Goal: Navigation & Orientation: Find specific page/section

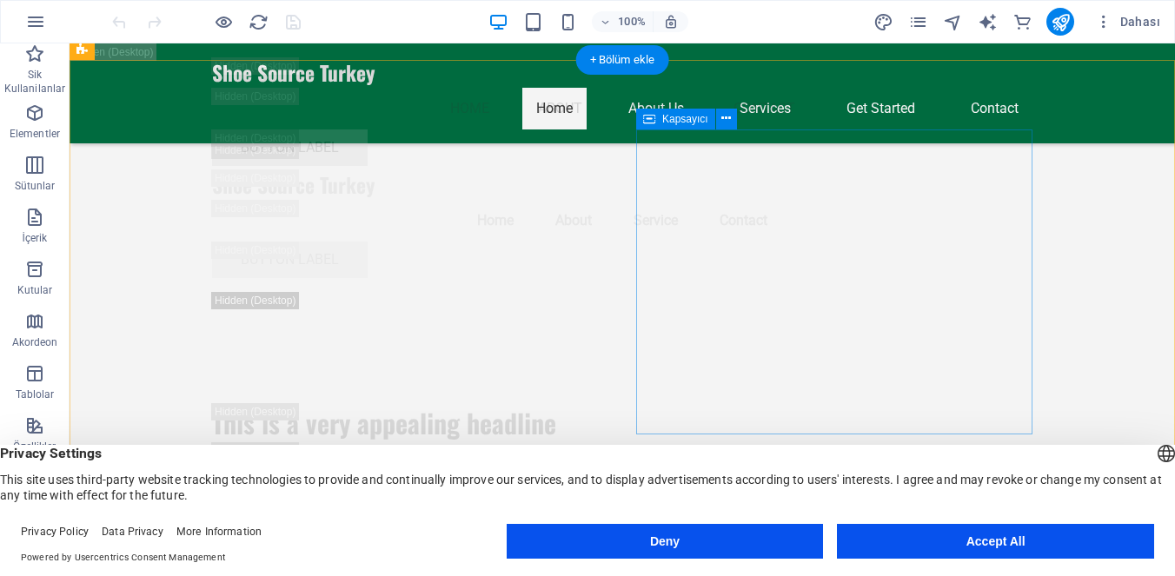
scroll to position [3019, 0]
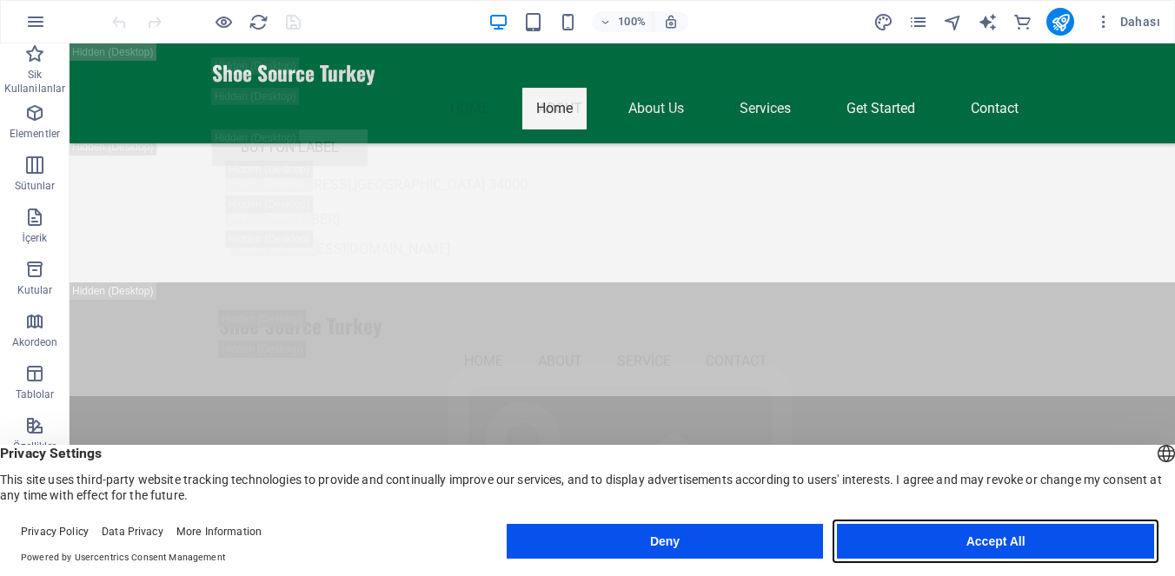
click at [982, 543] on button "Accept All" at bounding box center [995, 541] width 317 height 35
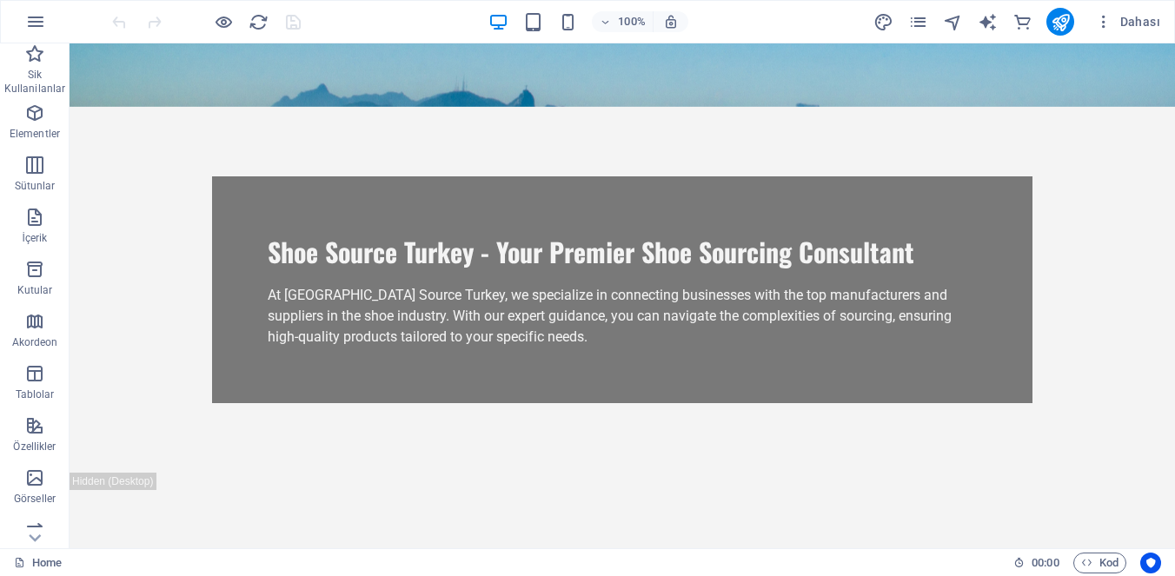
scroll to position [0, 0]
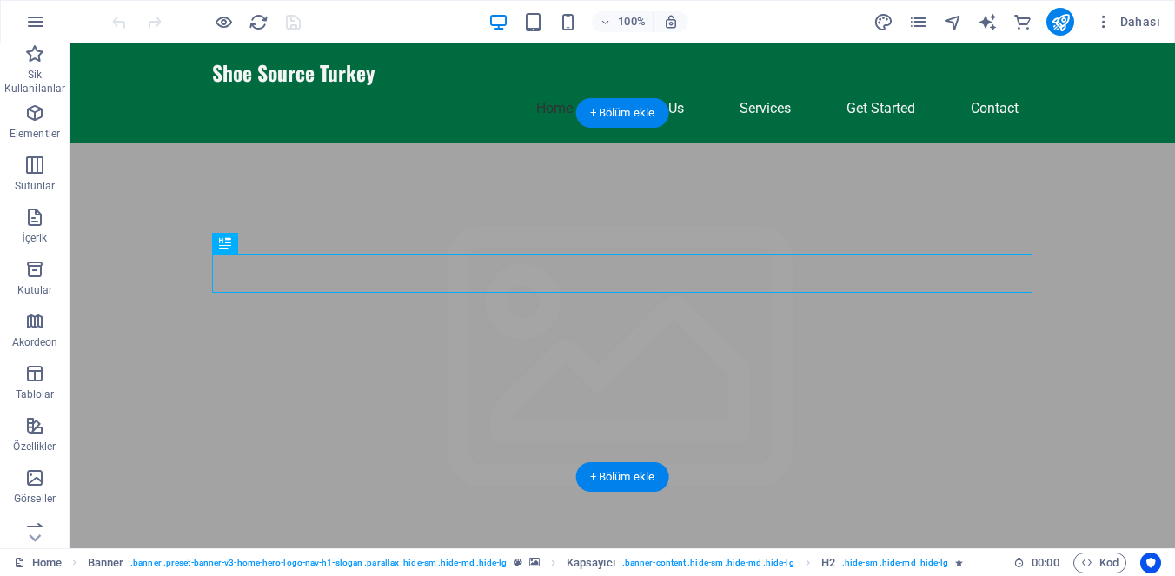
click at [418, 438] on figure at bounding box center [622, 575] width 1105 height 865
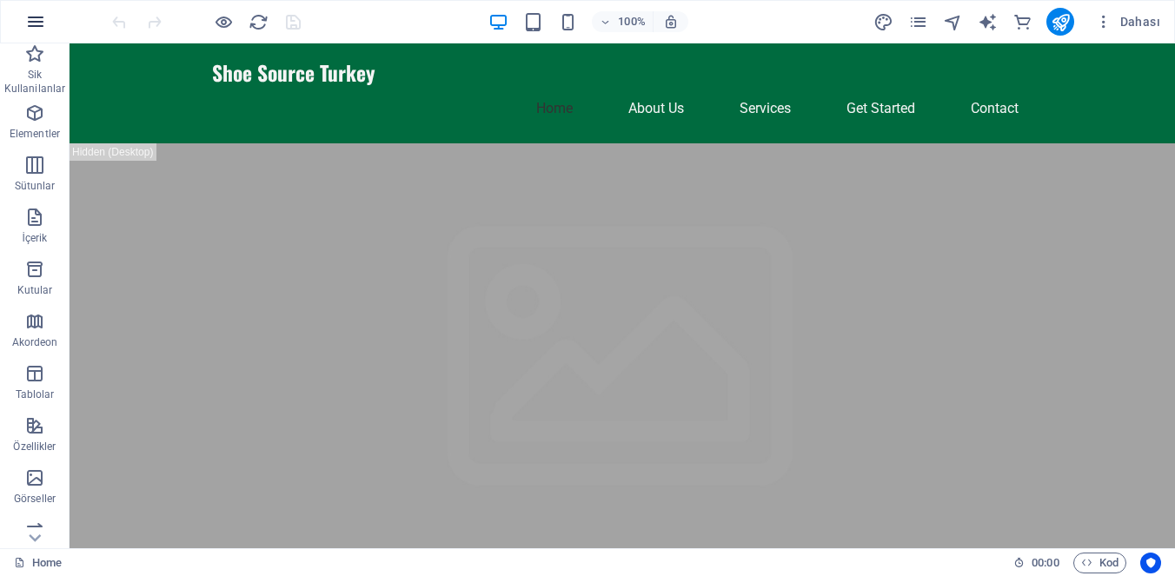
click at [35, 23] on icon "button" at bounding box center [35, 21] width 21 height 21
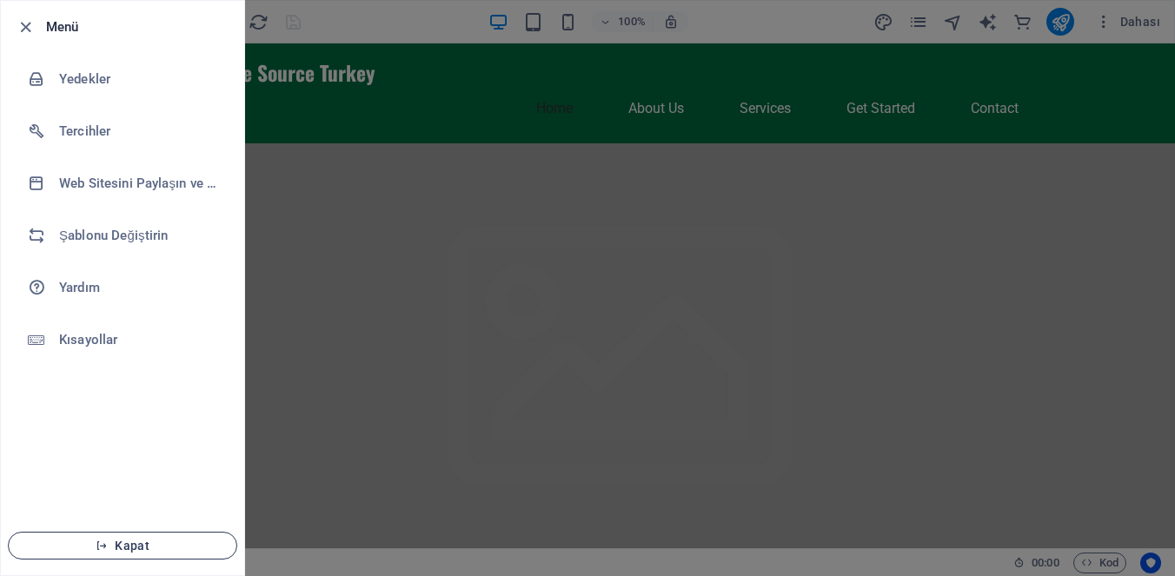
click at [156, 543] on span "Kapat" at bounding box center [123, 546] width 200 height 14
